Goal: Information Seeking & Learning: Learn about a topic

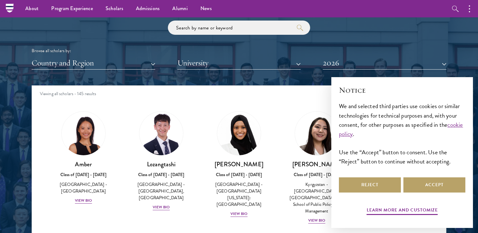
click at [355, 70] on div "Scholar Directory Congratulations and welcome to the Schwarzman Scholars Class …" at bounding box center [239, 115] width 415 height 322
click at [348, 66] on button "2026" at bounding box center [385, 63] width 124 height 13
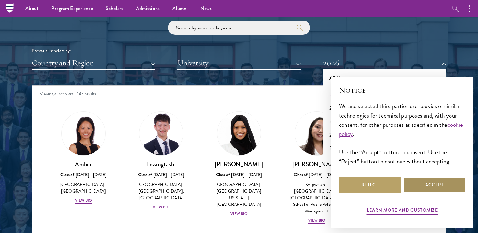
click at [434, 183] on button "Accept" at bounding box center [435, 184] width 62 height 15
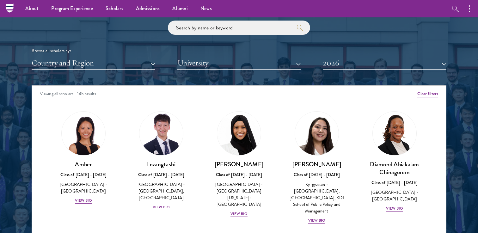
click at [356, 70] on div "Scholar Directory Congratulations and welcome to the Schwarzman Scholars Class …" at bounding box center [239, 115] width 415 height 322
click at [350, 65] on button "2026" at bounding box center [385, 63] width 124 height 13
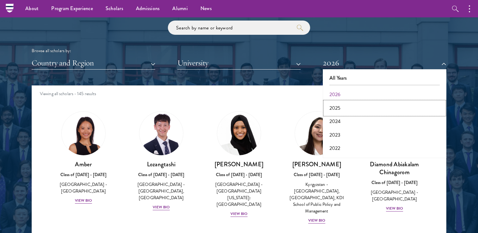
click at [352, 113] on button "2025" at bounding box center [385, 108] width 120 height 13
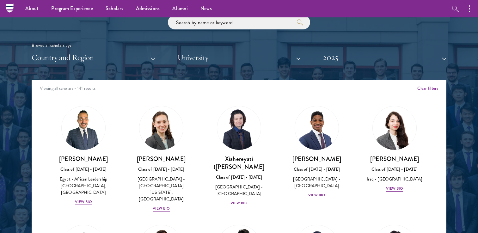
scroll to position [762, 0]
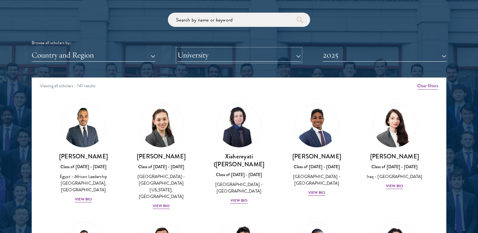
click at [215, 55] on button "University" at bounding box center [239, 55] width 124 height 13
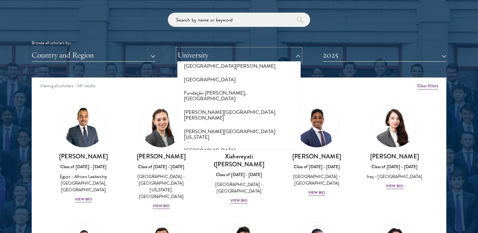
scroll to position [1385, 0]
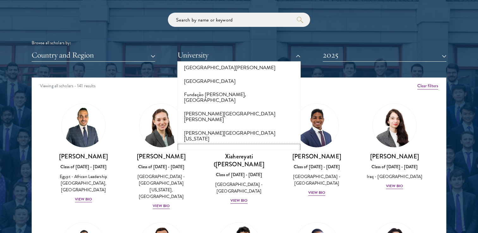
click at [220, 145] on button "[GEOGRAPHIC_DATA]" at bounding box center [239, 151] width 120 height 13
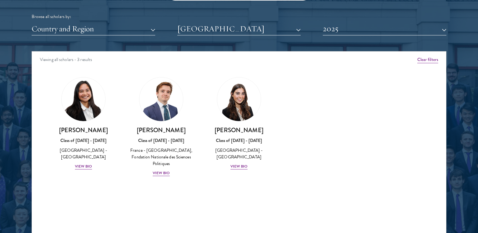
scroll to position [790, 0]
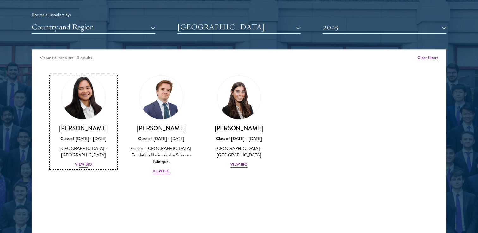
click at [110, 96] on link "[PERSON_NAME] Class of [DATE] - [DATE] [GEOGRAPHIC_DATA] - [GEOGRAPHIC_DATA] Vi…" at bounding box center [83, 121] width 65 height 93
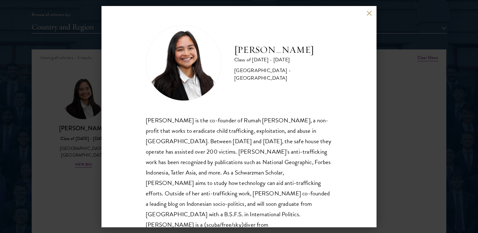
scroll to position [11, 0]
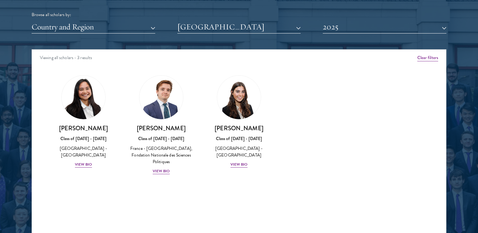
click at [153, 189] on div "Amber Class of [DATE] - [DATE] [GEOGRAPHIC_DATA] - [GEOGRAPHIC_DATA] View Bio C…" at bounding box center [239, 130] width 414 height 127
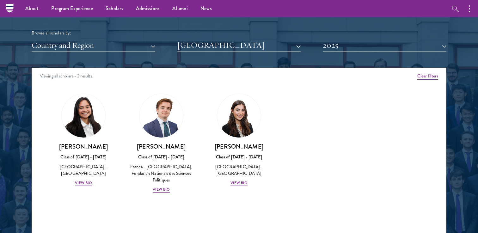
scroll to position [773, 0]
